Goal: Information Seeking & Learning: Learn about a topic

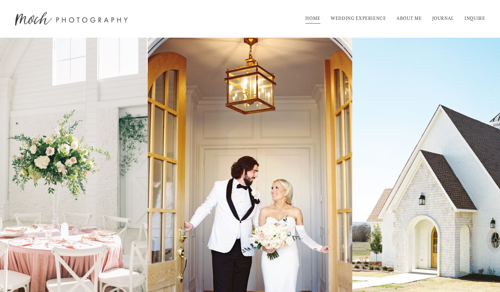
click at [363, 19] on link "WEDDING EXPERIENCE" at bounding box center [358, 18] width 55 height 11
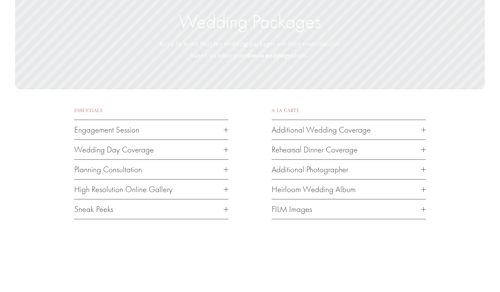
scroll to position [893, 0]
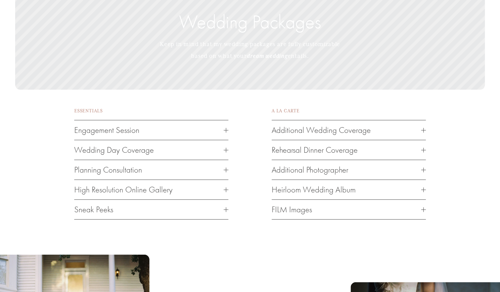
click at [224, 152] on div at bounding box center [226, 150] width 5 height 5
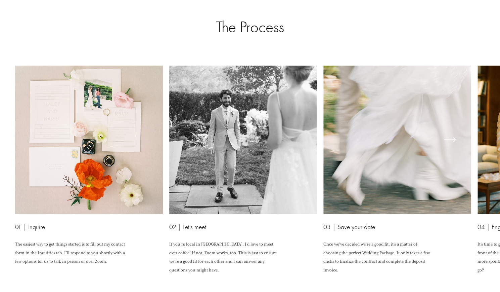
scroll to position [1633, 0]
